Goal: Task Accomplishment & Management: Use online tool/utility

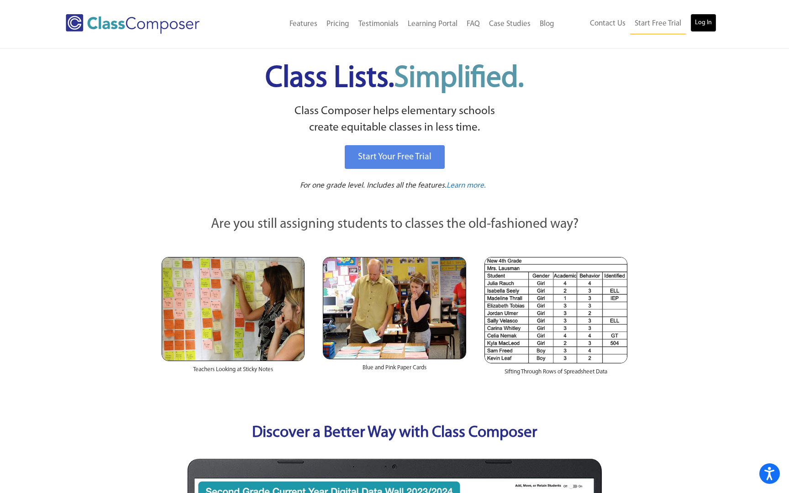
click at [708, 20] on link "Log In" at bounding box center [704, 23] width 26 height 18
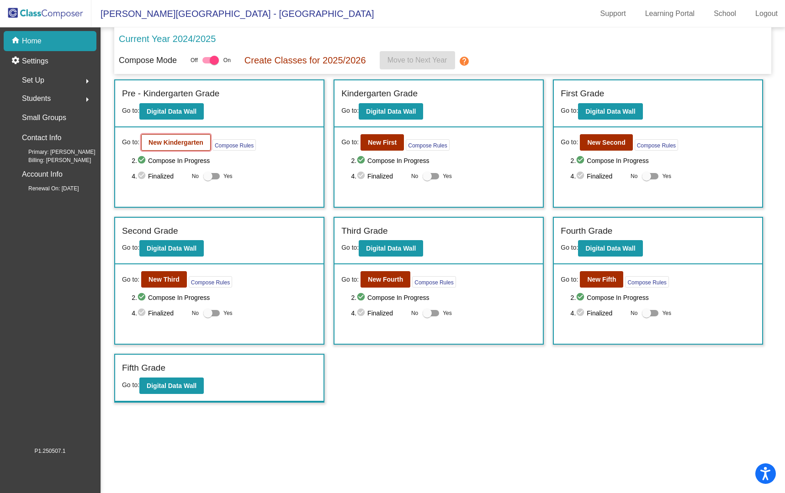
click at [151, 144] on b "New Kindergarten" at bounding box center [175, 142] width 55 height 7
